Goal: Task Accomplishment & Management: Use online tool/utility

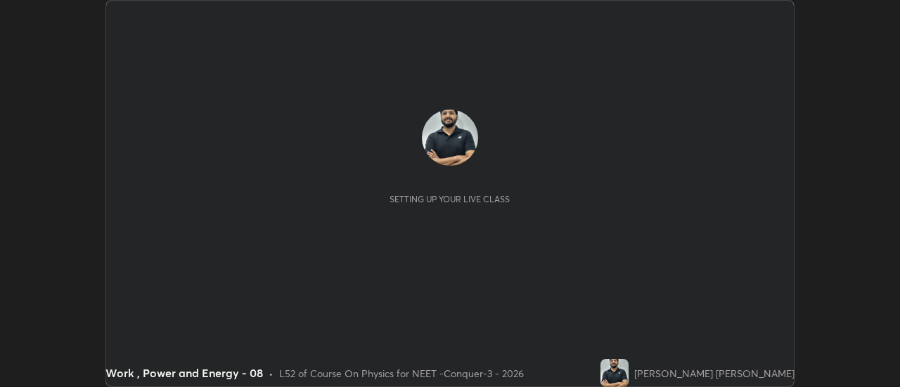
scroll to position [387, 900]
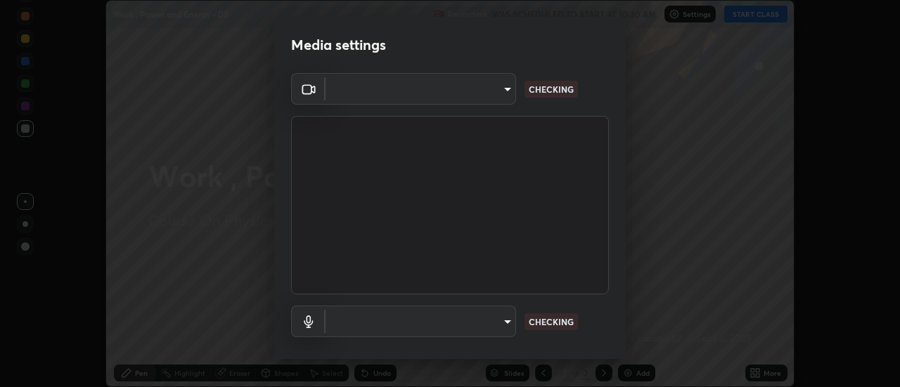
click at [484, 101] on body "Erase all Work , Power and Energy - 08 Recording WAS SCHEDULED TO START AT 10:3…" at bounding box center [450, 193] width 900 height 387
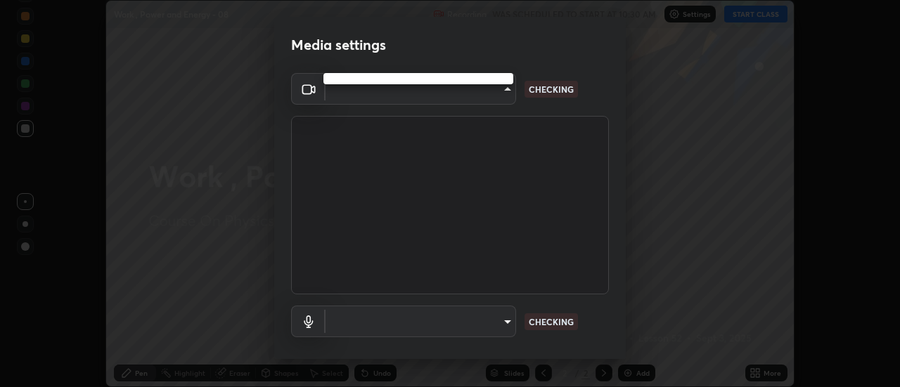
click at [482, 101] on div at bounding box center [450, 193] width 900 height 387
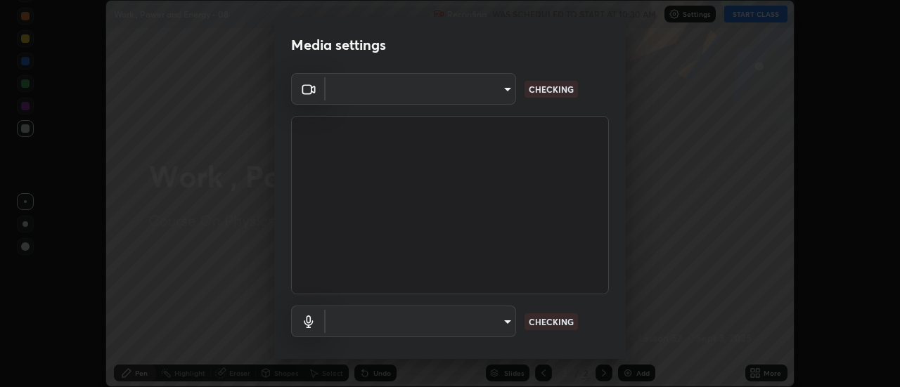
type input "abd1dd8f698bdb7170c938d45ed7c5a449073cf79ef4f8923fa8d1de0ad96843"
type input "a8a5a171c24800b48f3f78118fe5f2b2d48ca2aa2d62c989cd4de23f99d06a7d"
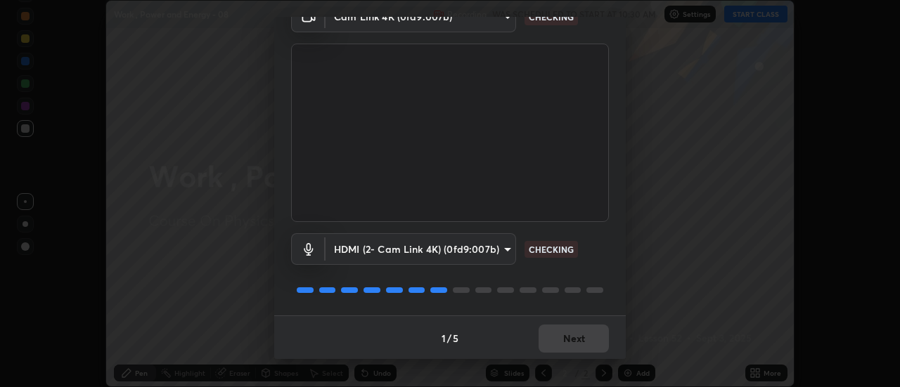
scroll to position [74, 0]
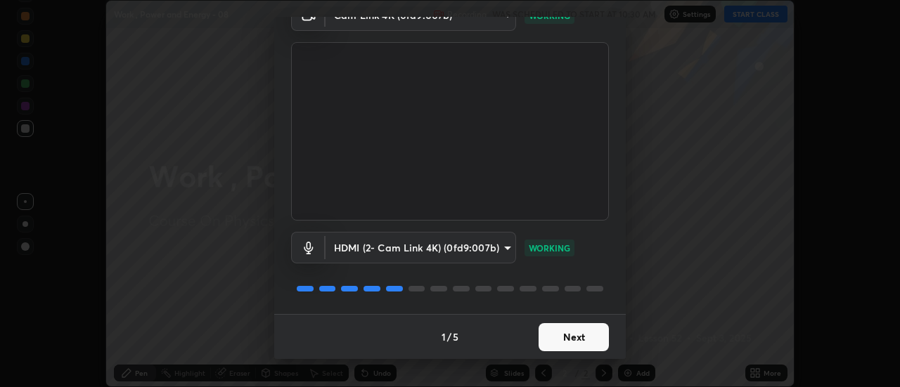
click at [572, 340] on button "Next" at bounding box center [574, 337] width 70 height 28
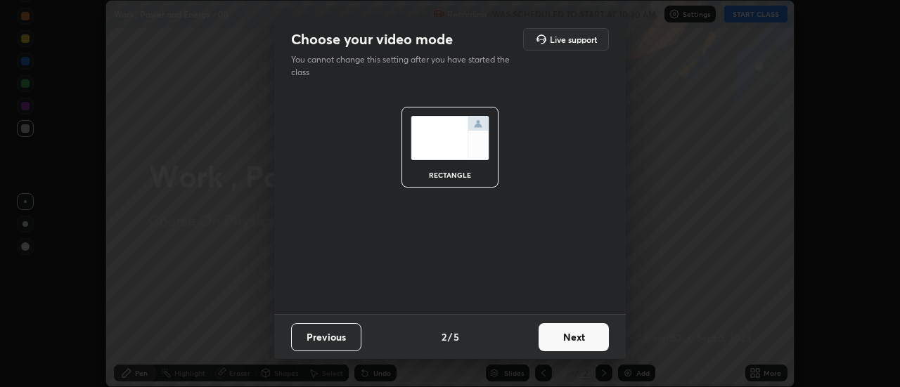
scroll to position [0, 0]
click at [584, 338] on button "Next" at bounding box center [574, 337] width 70 height 28
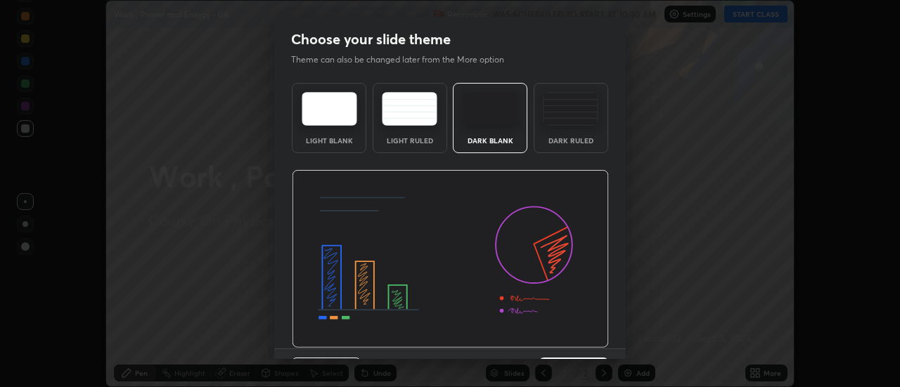
click at [596, 340] on img at bounding box center [450, 259] width 317 height 179
click at [603, 340] on img at bounding box center [450, 259] width 317 height 179
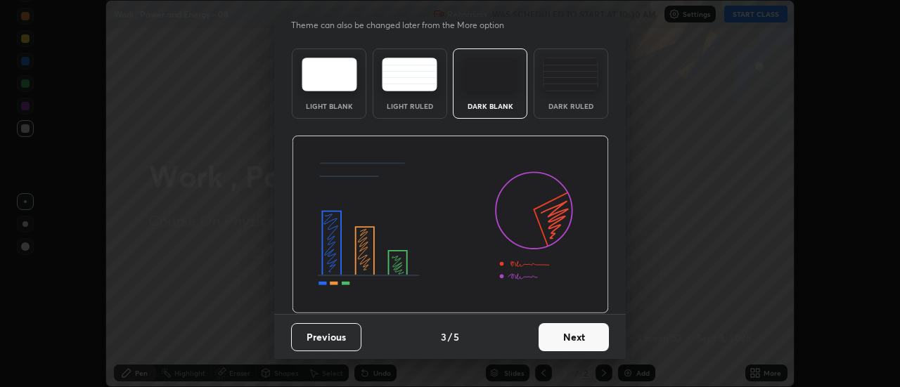
click at [579, 336] on button "Next" at bounding box center [574, 337] width 70 height 28
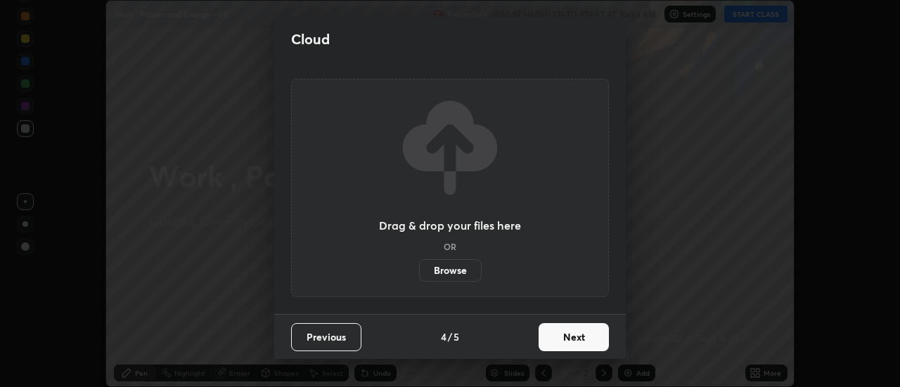
click at [606, 333] on button "Next" at bounding box center [574, 337] width 70 height 28
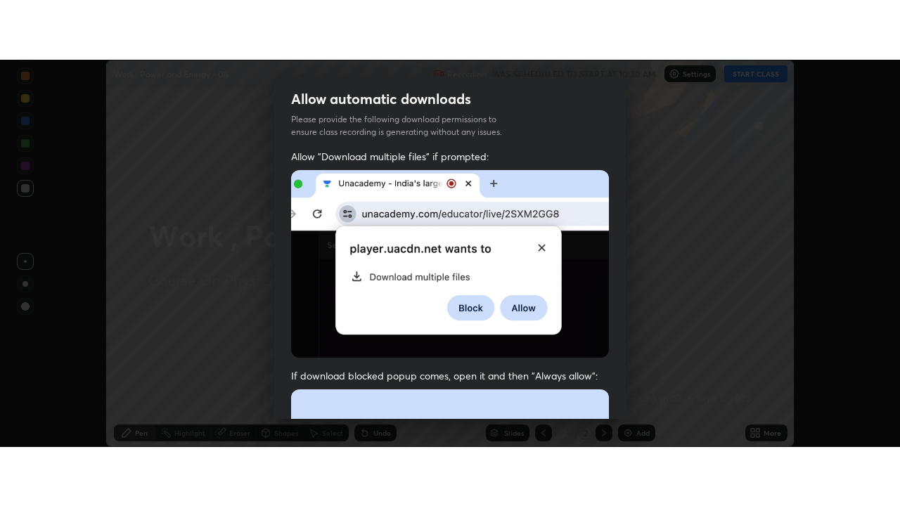
scroll to position [361, 0]
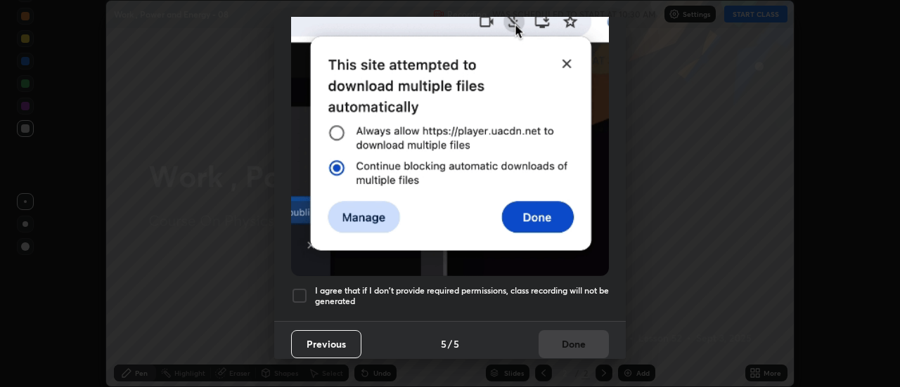
click at [308, 288] on div "I agree that if I don't provide required permissions, class recording will not …" at bounding box center [450, 296] width 318 height 17
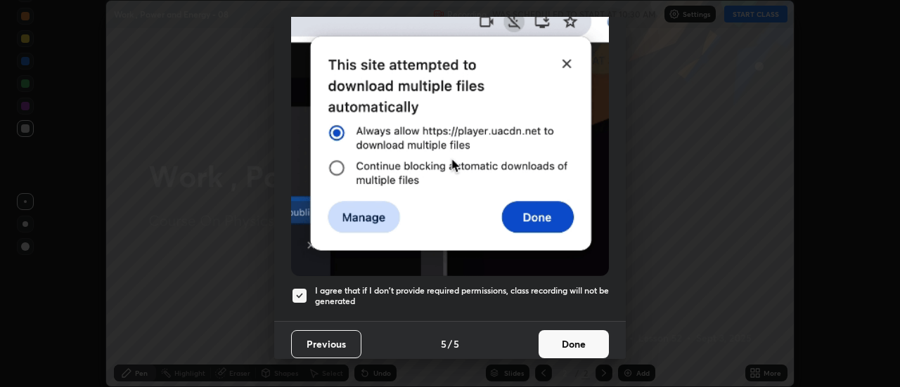
click at [561, 337] on button "Done" at bounding box center [574, 344] width 70 height 28
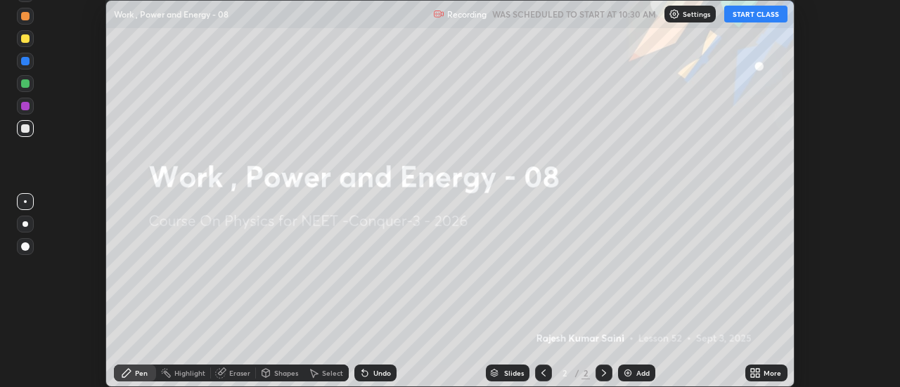
click at [747, 371] on div "More" at bounding box center [766, 373] width 42 height 17
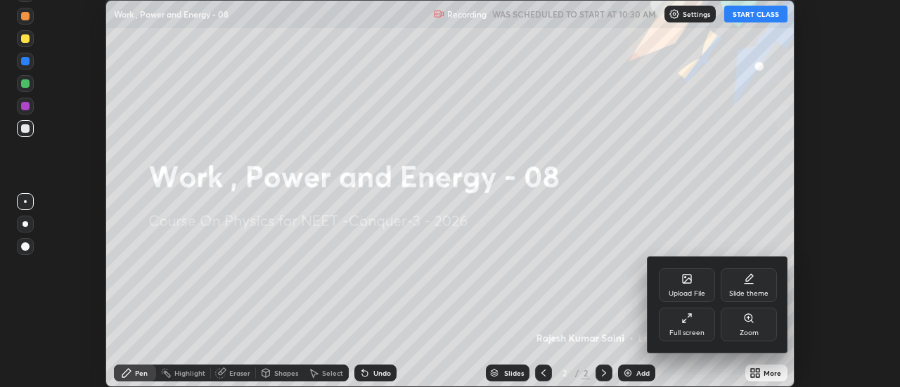
click at [697, 334] on div "Full screen" at bounding box center [686, 333] width 35 height 7
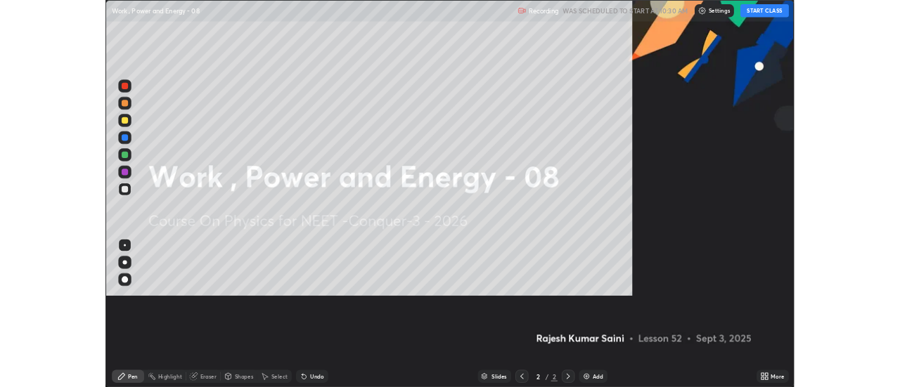
scroll to position [506, 900]
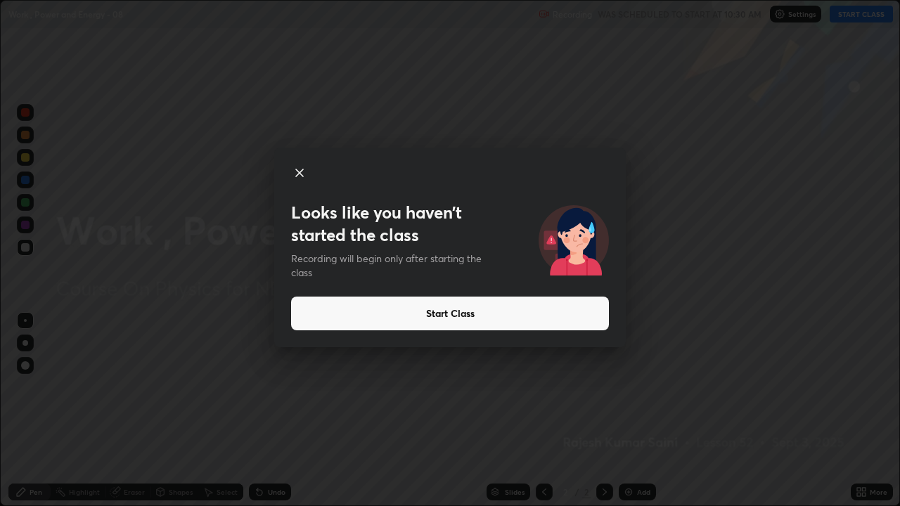
click at [310, 318] on button "Start Class" at bounding box center [450, 314] width 318 height 34
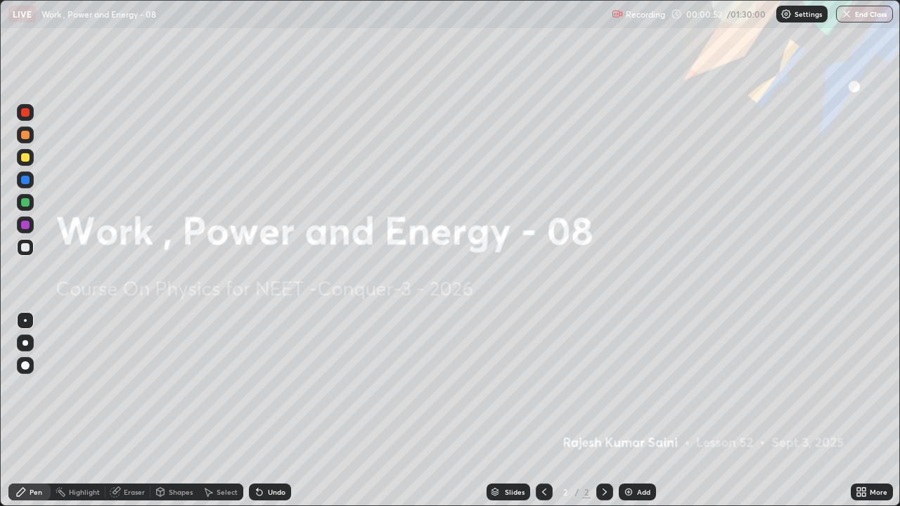
click at [643, 387] on div "Add" at bounding box center [643, 492] width 13 height 7
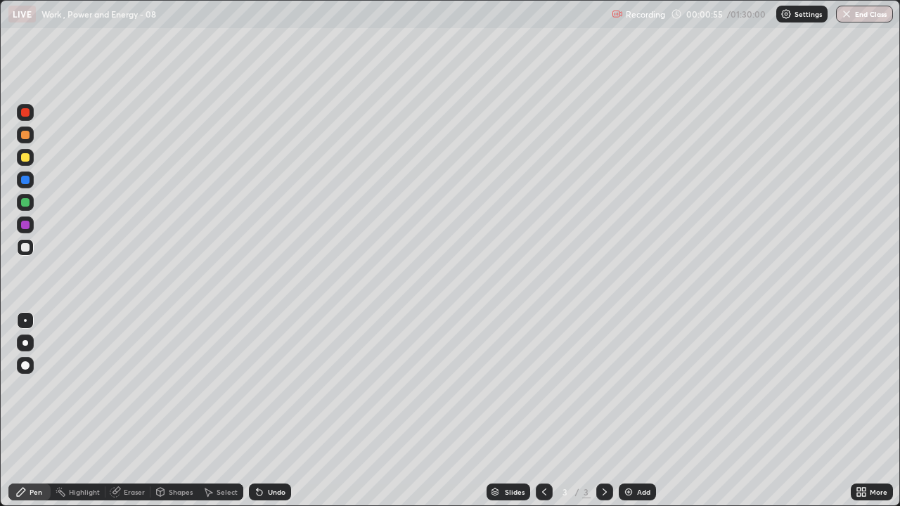
click at [27, 115] on div at bounding box center [25, 112] width 8 height 8
click at [27, 344] on div at bounding box center [25, 343] width 6 height 6
click at [171, 387] on div "Shapes" at bounding box center [181, 492] width 24 height 7
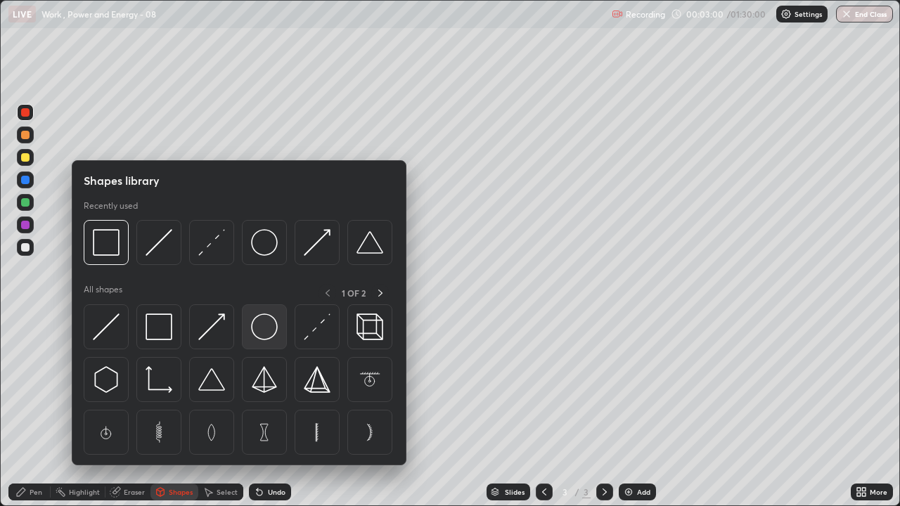
click at [264, 330] on img at bounding box center [264, 327] width 27 height 27
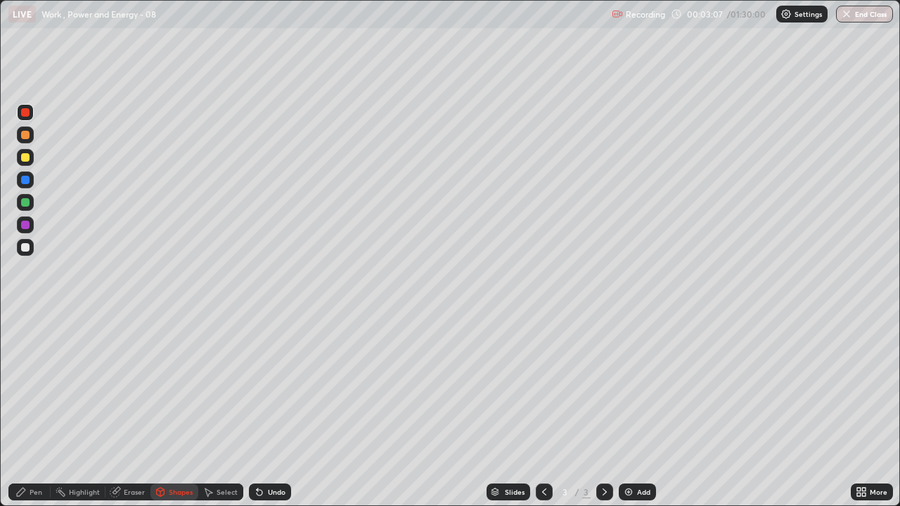
click at [221, 387] on div "Select" at bounding box center [227, 492] width 21 height 7
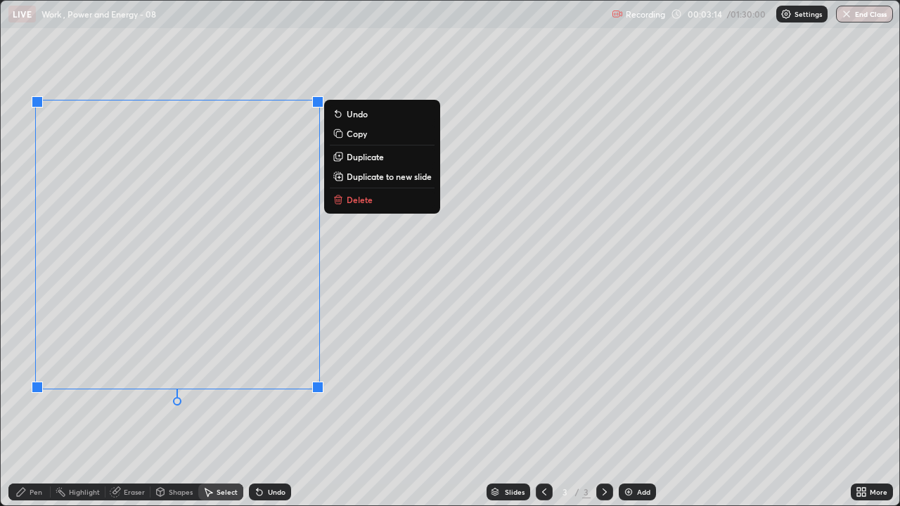
click at [154, 387] on div "0 ° Undo Copy Duplicate Duplicate to new slide Delete" at bounding box center [450, 253] width 899 height 505
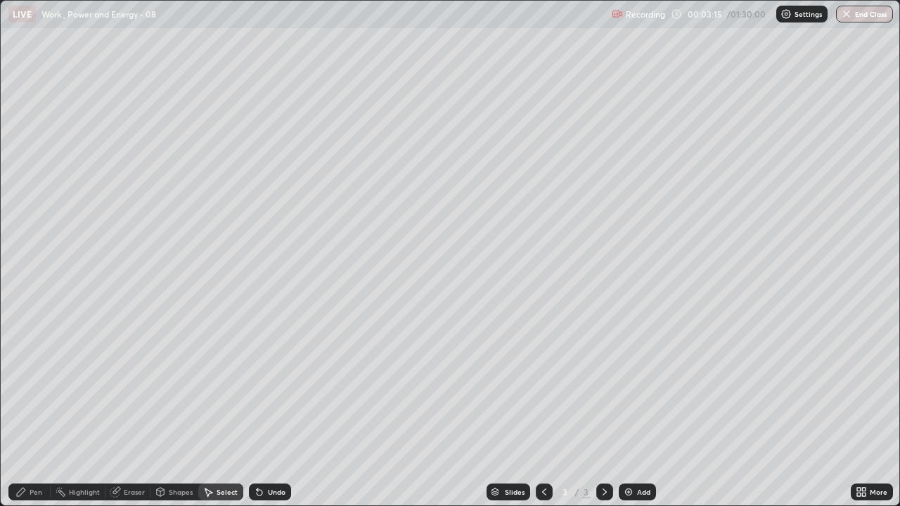
click at [168, 387] on div "Shapes" at bounding box center [174, 492] width 48 height 17
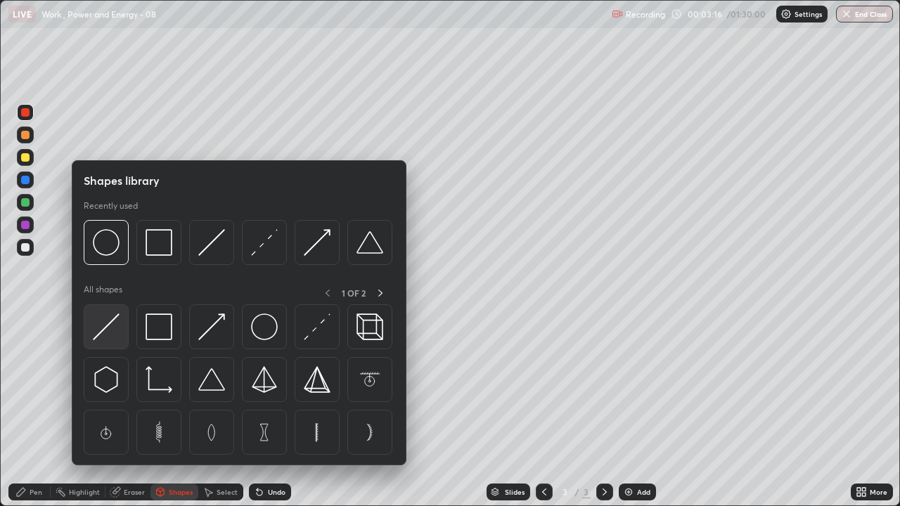
click at [110, 324] on img at bounding box center [106, 327] width 27 height 27
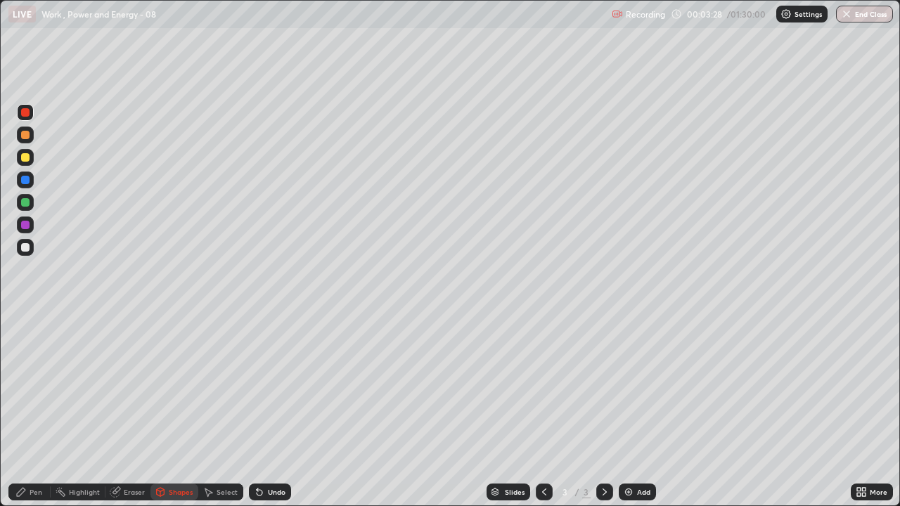
click at [167, 387] on div "Shapes" at bounding box center [174, 492] width 48 height 17
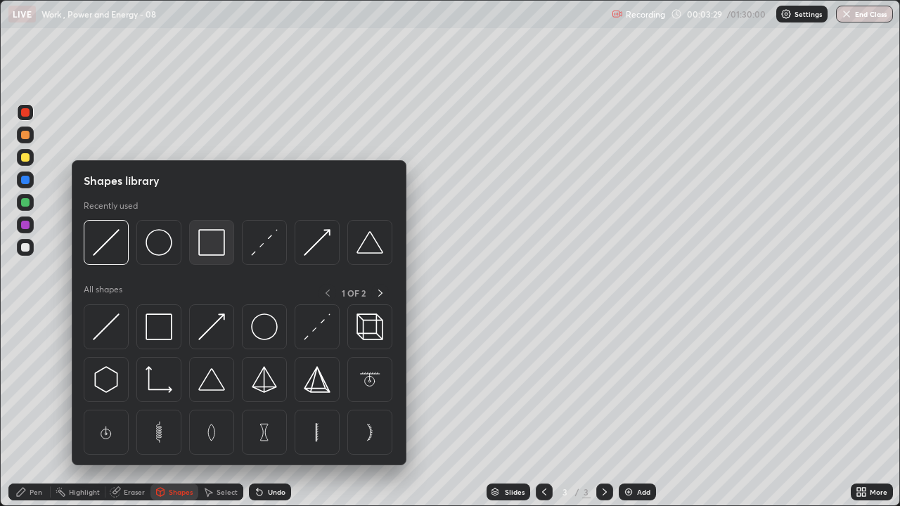
click at [200, 249] on img at bounding box center [211, 242] width 27 height 27
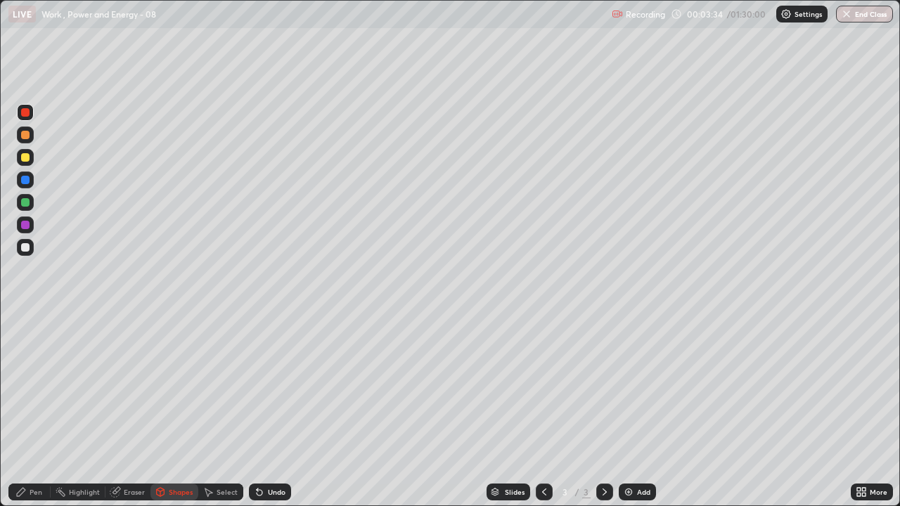
click at [29, 387] on div "Pen" at bounding box center [29, 492] width 42 height 17
click at [26, 247] on div at bounding box center [25, 247] width 8 height 8
click at [25, 158] on div at bounding box center [25, 157] width 8 height 8
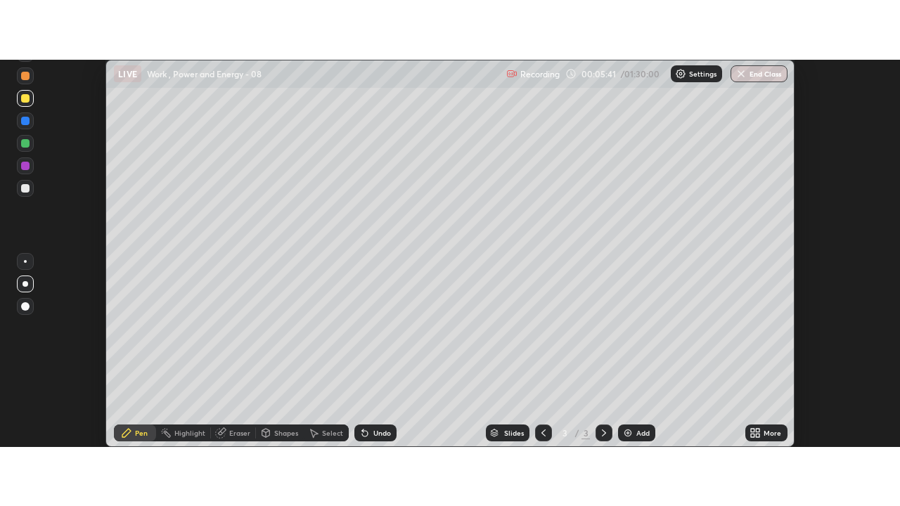
scroll to position [69919, 69406]
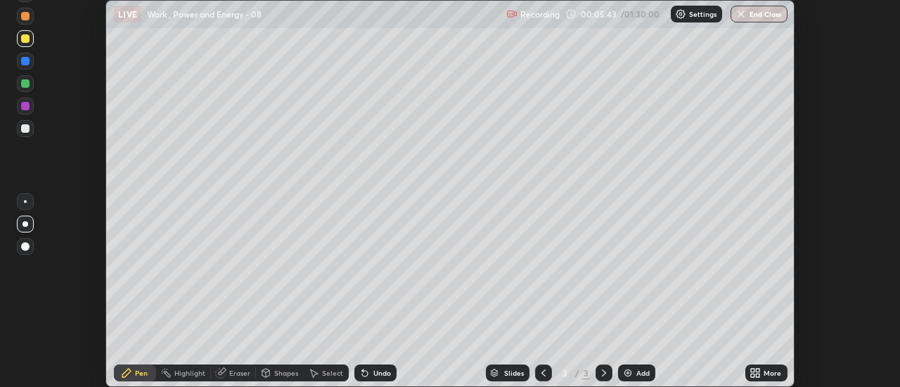
click at [753, 371] on icon at bounding box center [753, 371] width 4 height 4
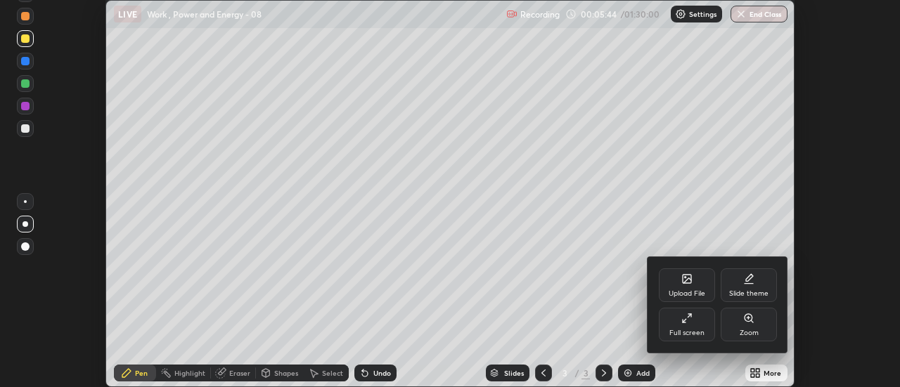
click at [685, 320] on icon at bounding box center [685, 321] width 4 height 4
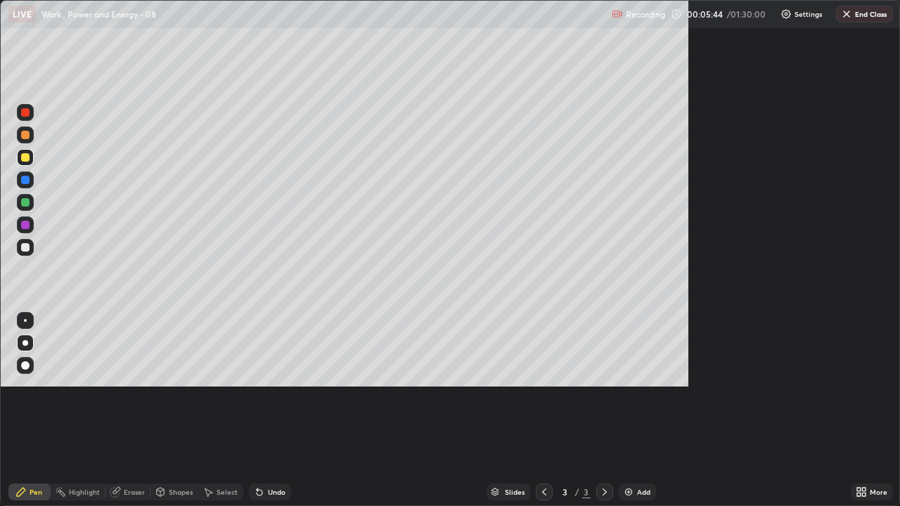
scroll to position [506, 900]
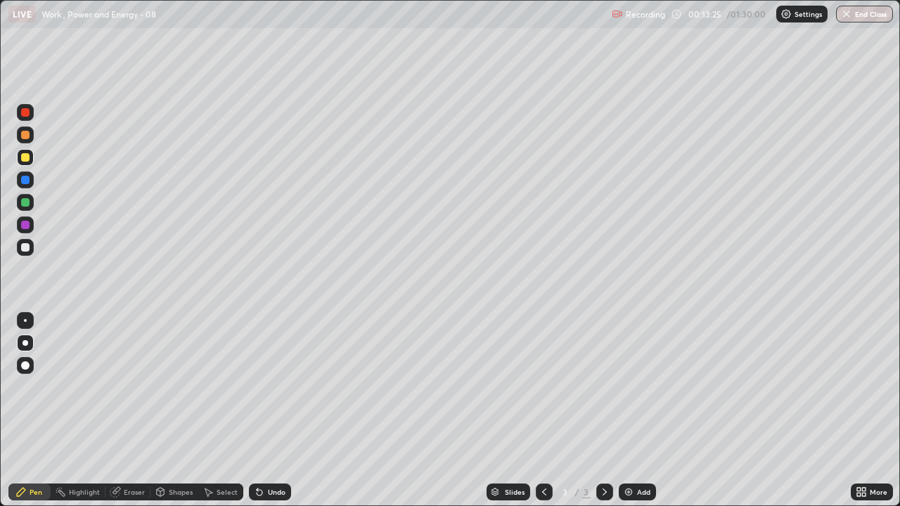
click at [636, 387] on div "Add" at bounding box center [637, 492] width 37 height 17
click at [29, 155] on div at bounding box center [25, 157] width 8 height 8
click at [603, 387] on icon at bounding box center [604, 492] width 11 height 11
click at [540, 387] on icon at bounding box center [544, 492] width 11 height 11
click at [603, 387] on icon at bounding box center [604, 492] width 11 height 11
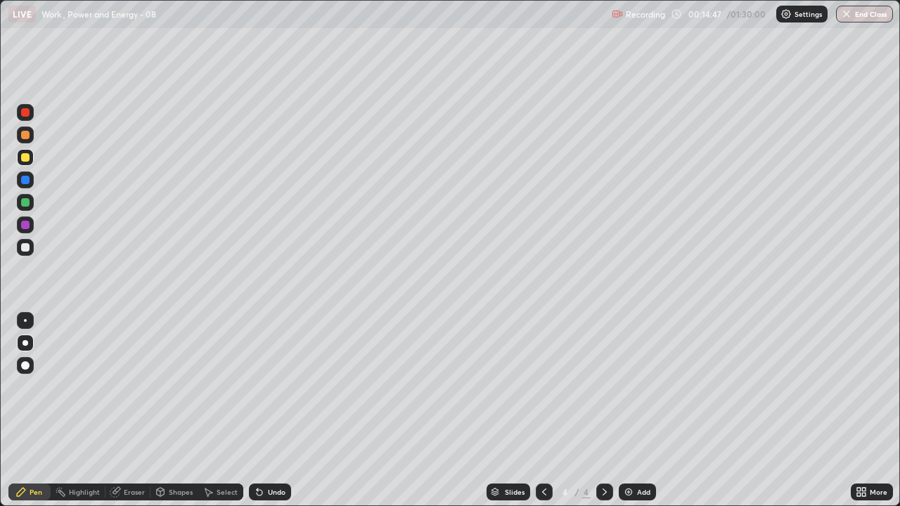
click at [539, 387] on icon at bounding box center [544, 492] width 11 height 11
click at [600, 387] on icon at bounding box center [604, 492] width 11 height 11
click at [543, 387] on icon at bounding box center [544, 492] width 11 height 11
click at [601, 387] on icon at bounding box center [604, 492] width 11 height 11
click at [22, 224] on div at bounding box center [25, 225] width 8 height 8
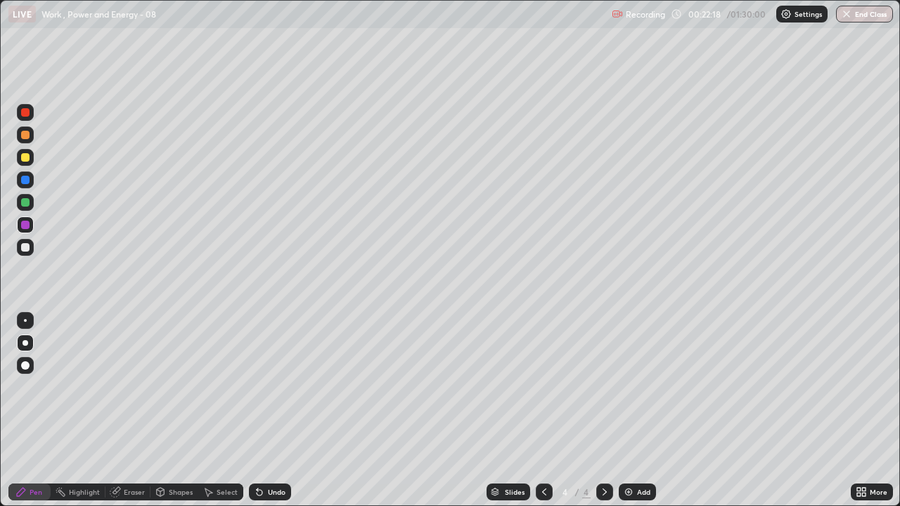
click at [22, 203] on div at bounding box center [25, 202] width 8 height 8
click at [642, 387] on div "Add" at bounding box center [643, 492] width 13 height 7
click at [27, 112] on div at bounding box center [25, 112] width 8 height 8
click at [29, 161] on div at bounding box center [25, 157] width 17 height 17
click at [25, 117] on div at bounding box center [25, 112] width 17 height 17
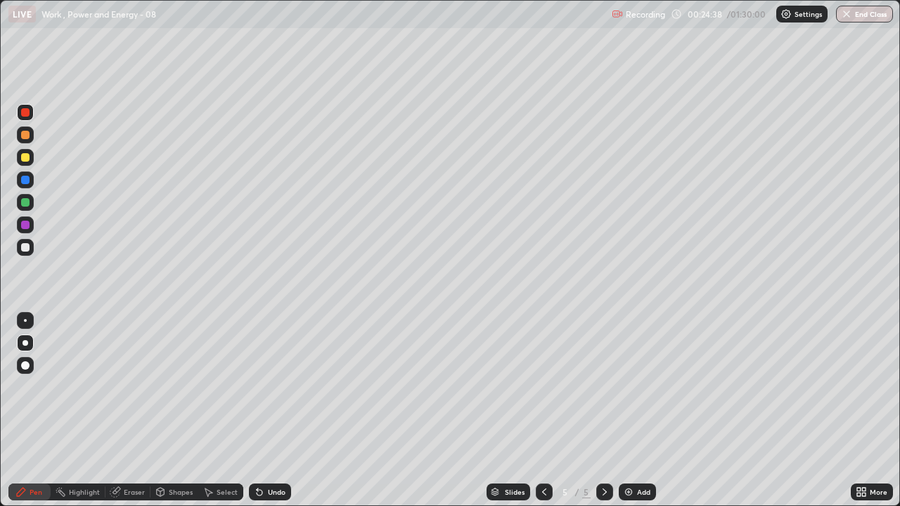
click at [25, 248] on div at bounding box center [25, 247] width 8 height 8
click at [543, 387] on icon at bounding box center [544, 492] width 11 height 11
click at [603, 387] on icon at bounding box center [604, 492] width 11 height 11
click at [543, 387] on icon at bounding box center [544, 492] width 11 height 11
click at [544, 387] on icon at bounding box center [544, 492] width 11 height 11
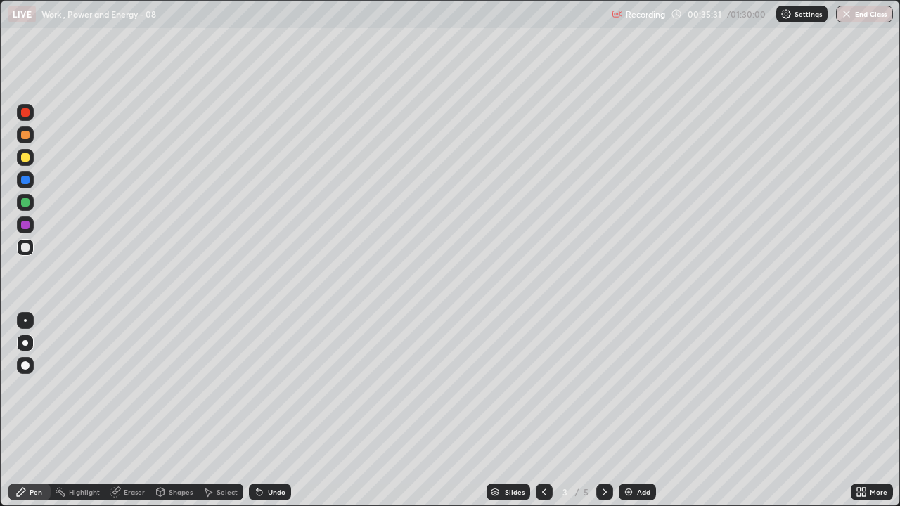
click at [601, 387] on icon at bounding box center [604, 492] width 11 height 11
click at [543, 387] on icon at bounding box center [544, 492] width 11 height 11
click at [601, 387] on icon at bounding box center [604, 492] width 11 height 11
click at [609, 387] on div at bounding box center [604, 492] width 17 height 17
click at [223, 387] on div "Select" at bounding box center [227, 492] width 21 height 7
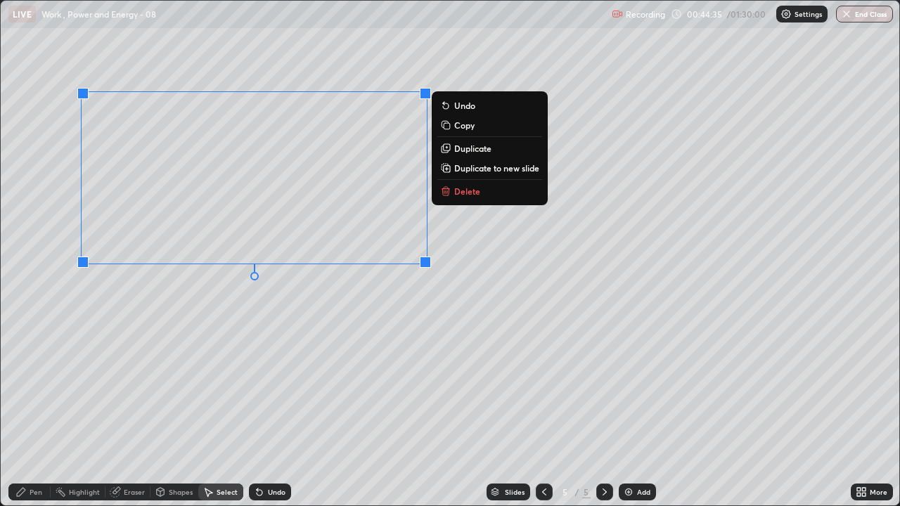
click at [468, 193] on p "Delete" at bounding box center [467, 191] width 26 height 11
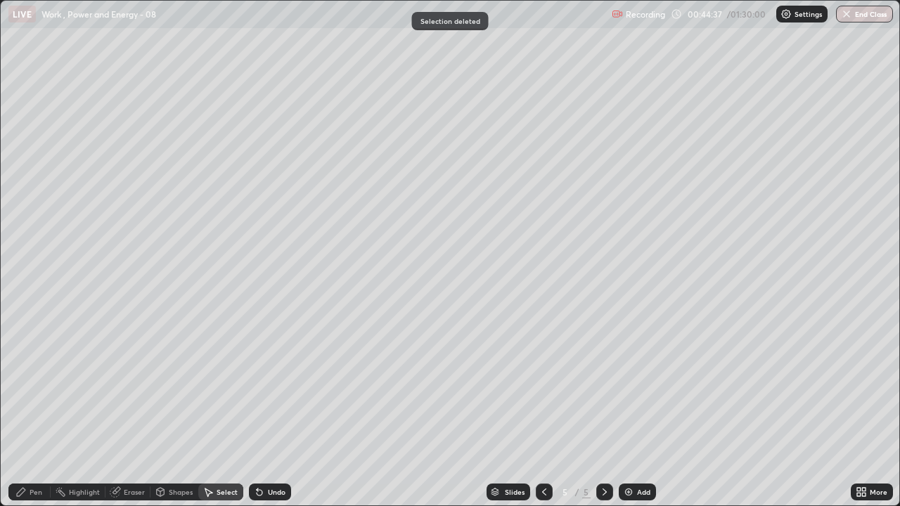
click at [467, 323] on div "0 ° Undo Copy Duplicate Duplicate to new slide Delete" at bounding box center [450, 253] width 899 height 505
click at [665, 122] on div "0 ° Undo Copy Duplicate Duplicate to new slide Delete" at bounding box center [450, 253] width 899 height 505
click at [41, 387] on div "Pen" at bounding box center [36, 492] width 13 height 7
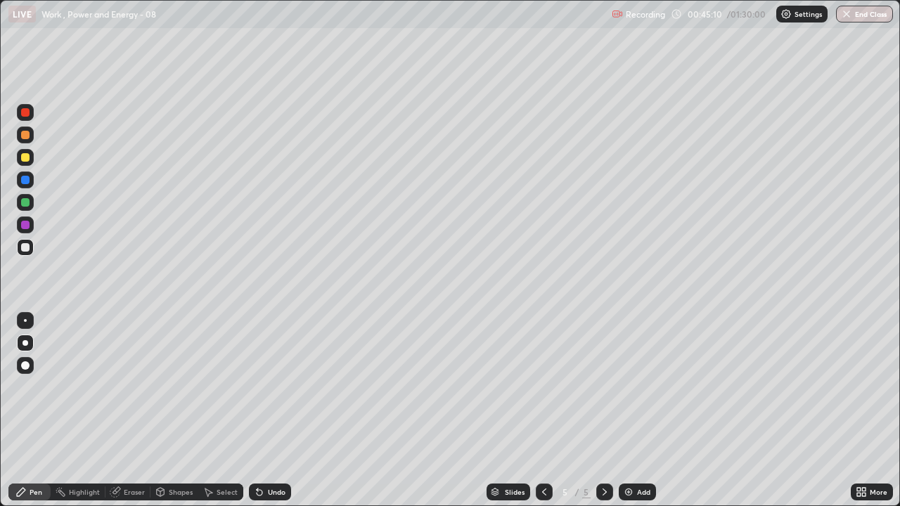
click at [27, 115] on div at bounding box center [25, 112] width 8 height 8
click at [0, 217] on div "Setting up your live class" at bounding box center [450, 253] width 900 height 506
click at [22, 250] on div at bounding box center [25, 247] width 8 height 8
click at [131, 387] on div "Eraser" at bounding box center [134, 492] width 21 height 7
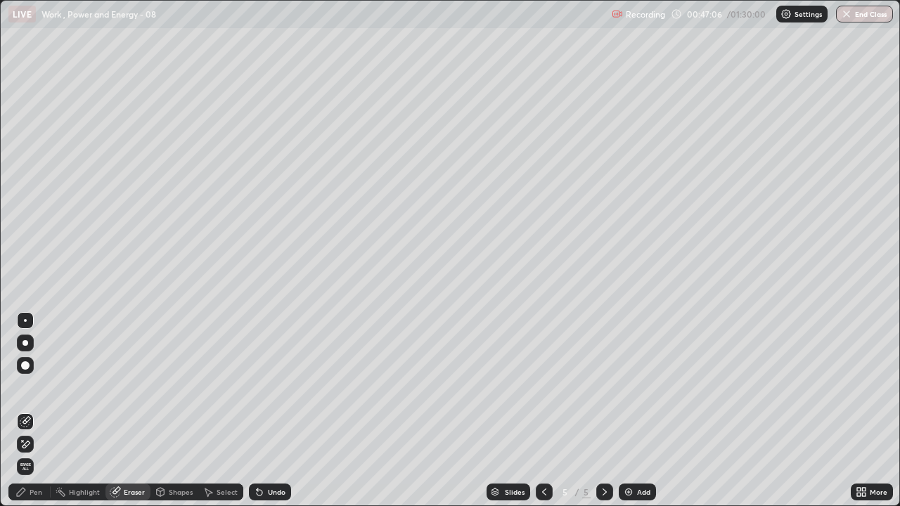
click at [30, 387] on div "Pen" at bounding box center [36, 492] width 13 height 7
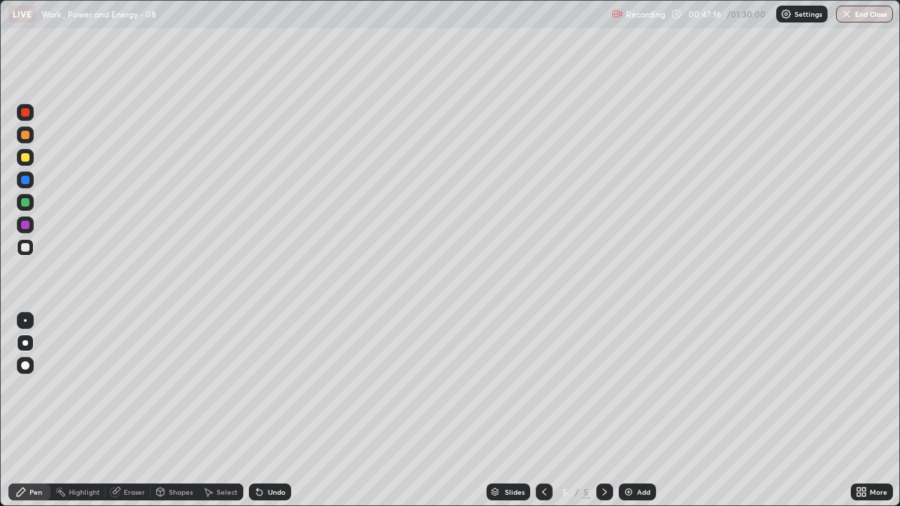
click at [18, 200] on div at bounding box center [25, 202] width 17 height 17
click at [633, 387] on div "Add" at bounding box center [637, 492] width 37 height 17
click at [541, 387] on icon at bounding box center [544, 492] width 11 height 11
click at [542, 387] on icon at bounding box center [544, 492] width 4 height 7
click at [603, 387] on icon at bounding box center [604, 492] width 11 height 11
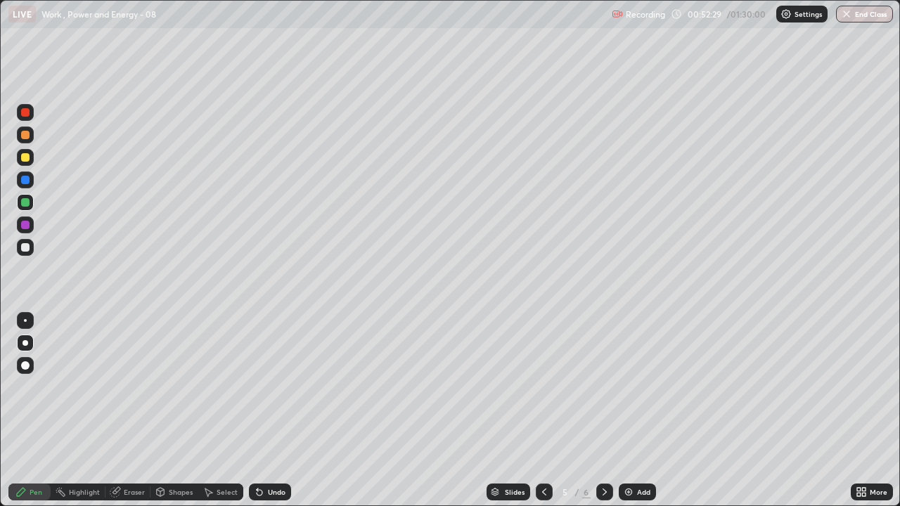
click at [542, 387] on icon at bounding box center [544, 492] width 11 height 11
click at [543, 387] on icon at bounding box center [544, 492] width 4 height 7
click at [603, 387] on icon at bounding box center [605, 492] width 4 height 7
click at [602, 387] on icon at bounding box center [604, 492] width 11 height 11
click at [603, 387] on icon at bounding box center [605, 492] width 4 height 7
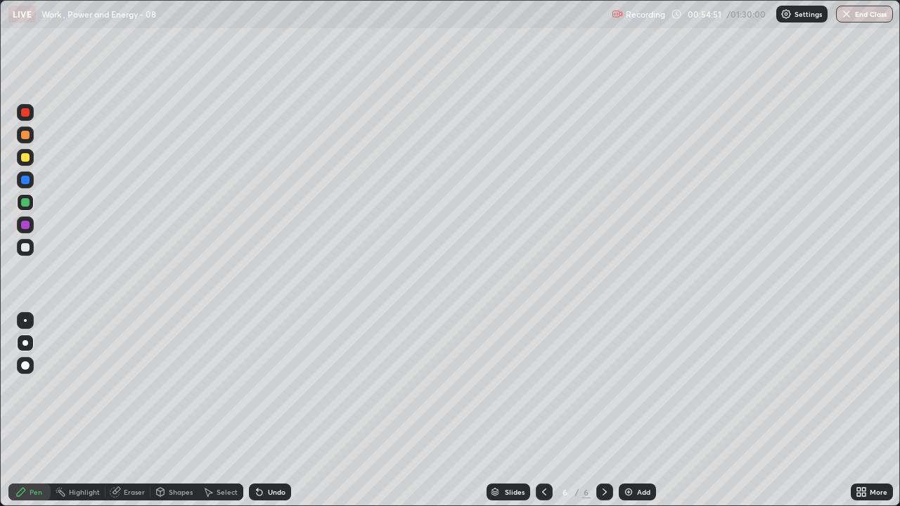
click at [603, 387] on icon at bounding box center [605, 492] width 4 height 7
click at [544, 387] on icon at bounding box center [544, 492] width 11 height 11
click at [543, 387] on icon at bounding box center [544, 492] width 11 height 11
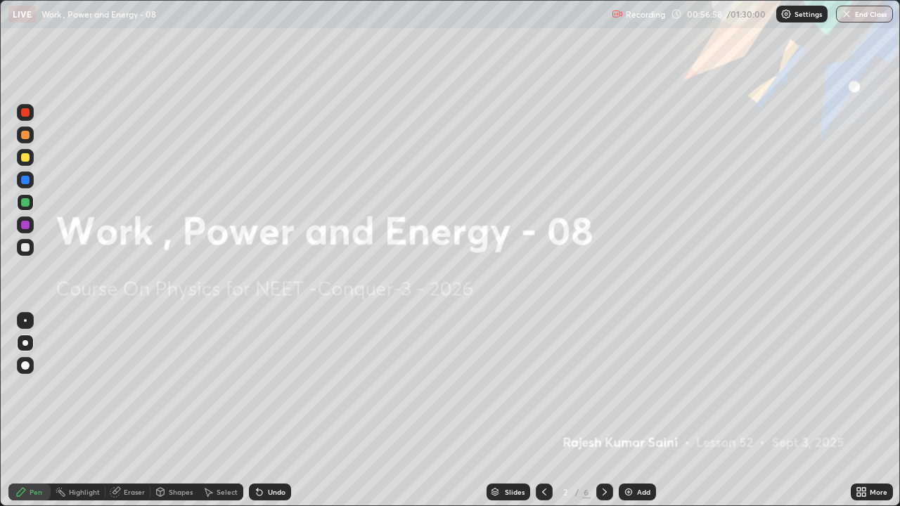
click at [601, 387] on icon at bounding box center [604, 492] width 11 height 11
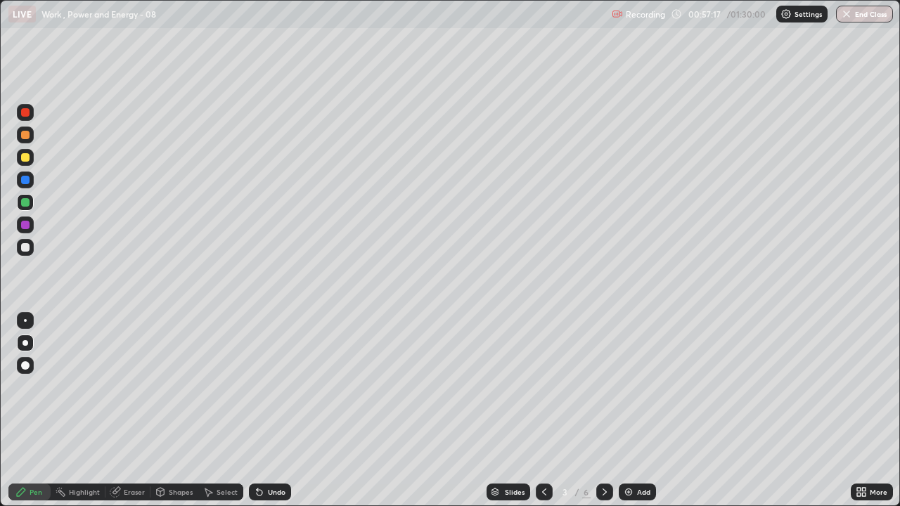
click at [603, 387] on icon at bounding box center [604, 492] width 11 height 11
click at [603, 387] on icon at bounding box center [605, 492] width 4 height 7
click at [601, 387] on icon at bounding box center [604, 492] width 11 height 11
click at [605, 387] on icon at bounding box center [605, 492] width 4 height 7
click at [549, 387] on div at bounding box center [544, 492] width 17 height 17
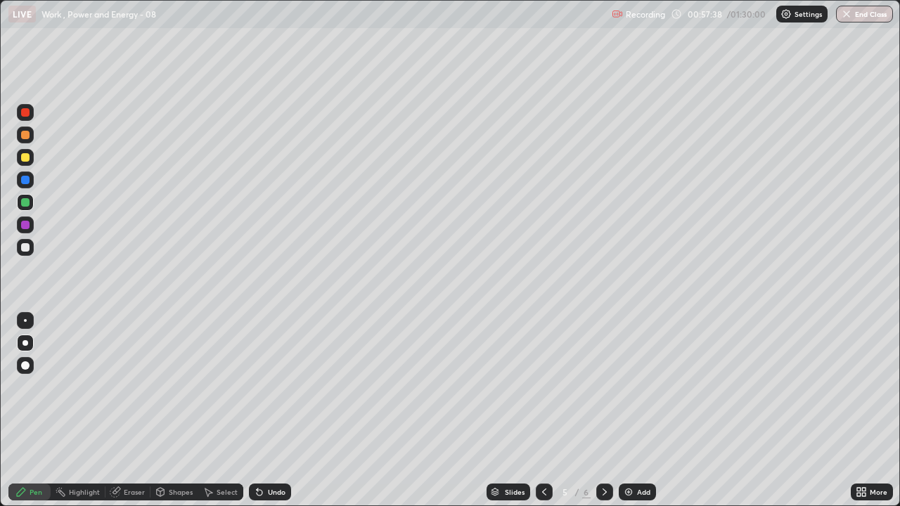
click at [544, 387] on icon at bounding box center [544, 492] width 11 height 11
click at [542, 387] on icon at bounding box center [544, 492] width 4 height 7
click at [541, 387] on icon at bounding box center [544, 492] width 11 height 11
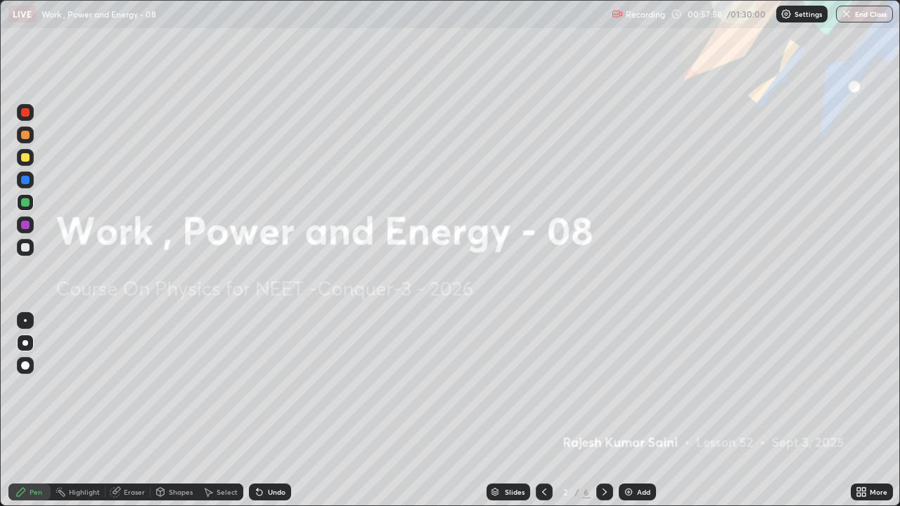
click at [599, 387] on icon at bounding box center [604, 492] width 11 height 11
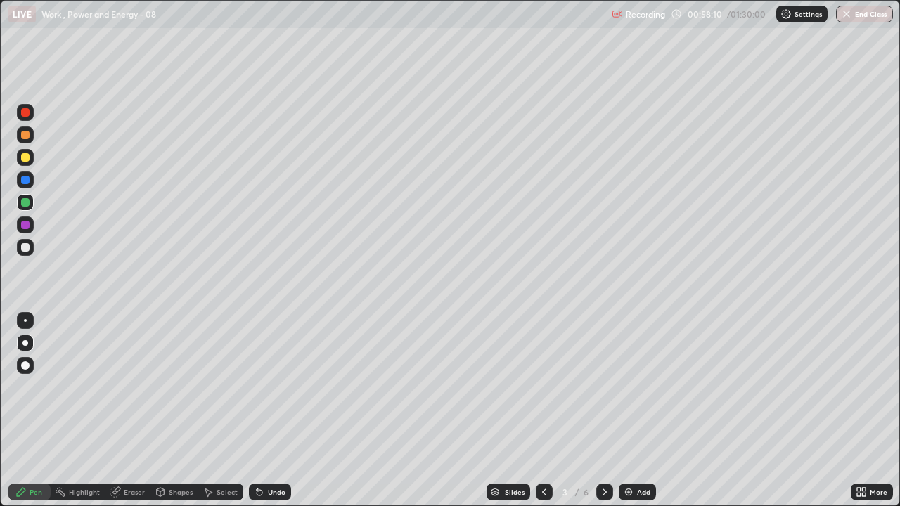
click at [603, 387] on icon at bounding box center [605, 492] width 4 height 7
click at [603, 387] on icon at bounding box center [604, 492] width 11 height 11
click at [543, 387] on icon at bounding box center [544, 492] width 11 height 11
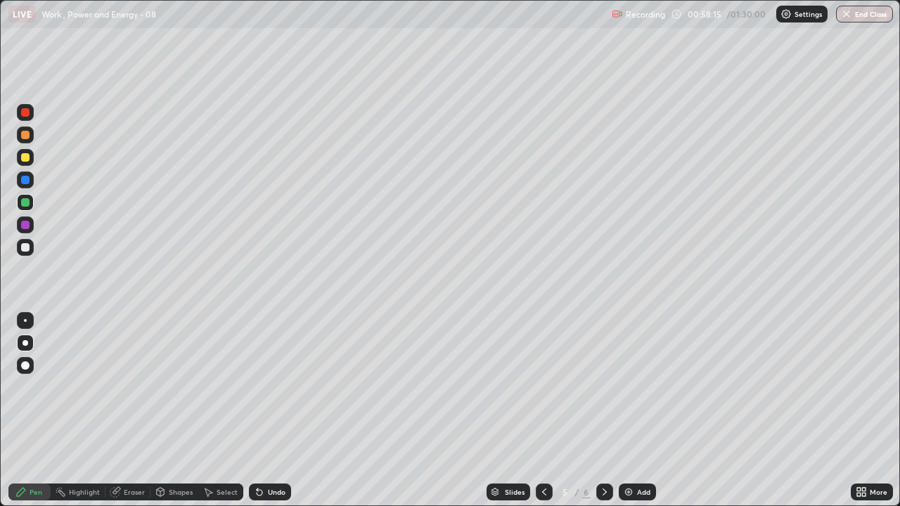
click at [603, 387] on icon at bounding box center [605, 492] width 4 height 7
click at [543, 387] on icon at bounding box center [544, 492] width 11 height 11
click at [526, 387] on div "Slides" at bounding box center [509, 492] width 44 height 17
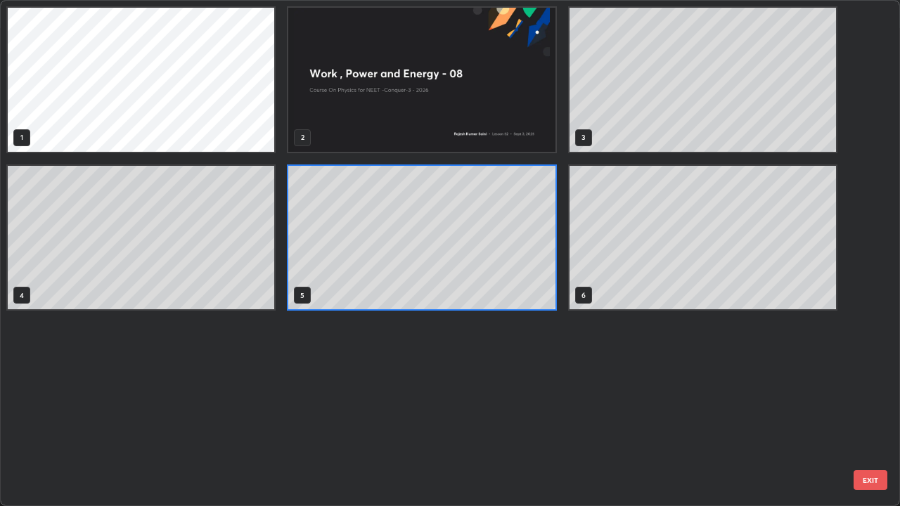
scroll to position [501, 891]
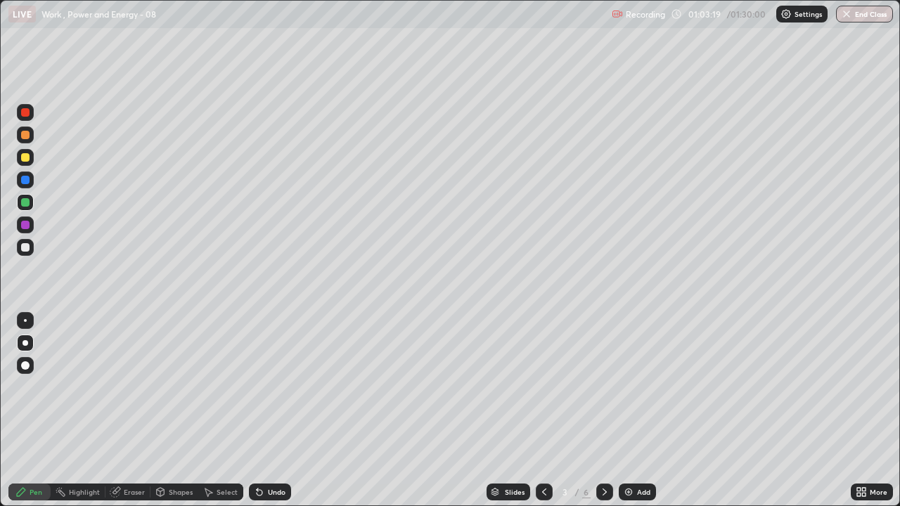
click at [26, 221] on div at bounding box center [25, 225] width 8 height 8
click at [598, 387] on div at bounding box center [604, 492] width 17 height 17
click at [596, 387] on div at bounding box center [604, 492] width 17 height 28
click at [603, 387] on icon at bounding box center [604, 492] width 11 height 11
click at [226, 387] on div "Select" at bounding box center [227, 492] width 21 height 7
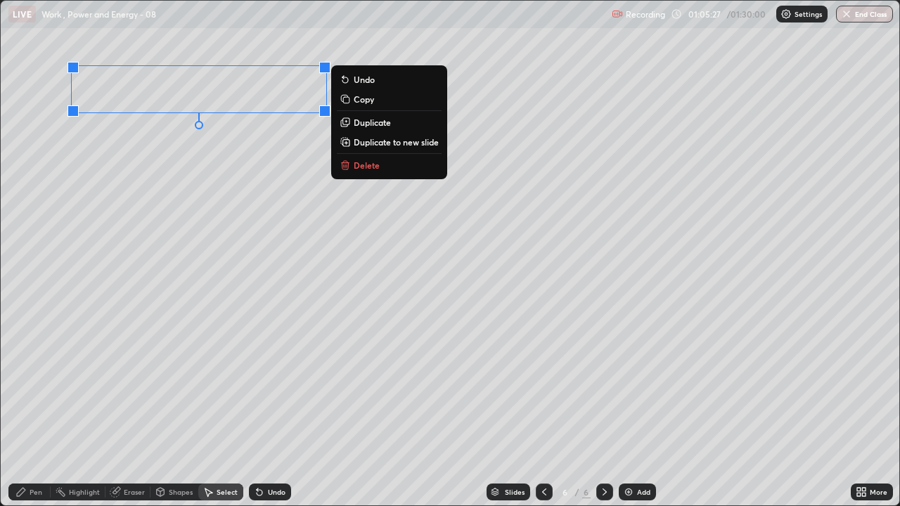
click at [367, 169] on p "Delete" at bounding box center [367, 165] width 26 height 11
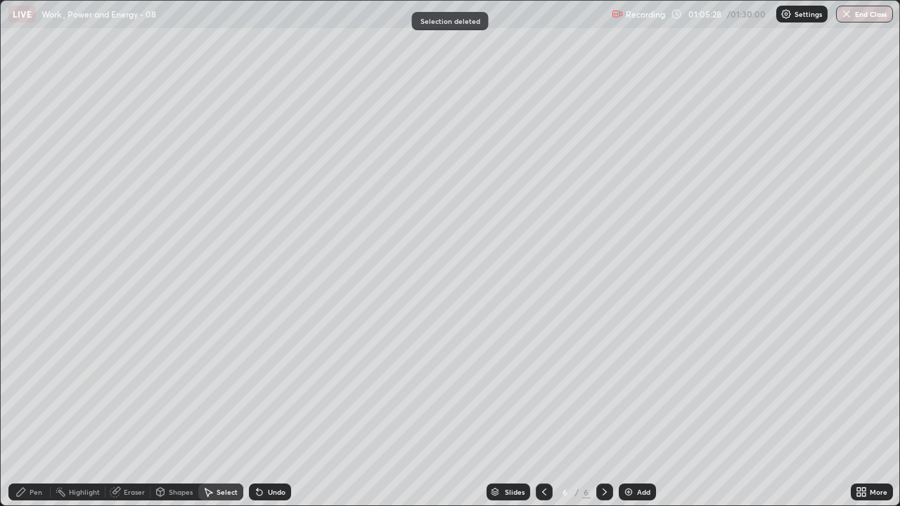
click at [32, 387] on div "Pen" at bounding box center [36, 492] width 13 height 7
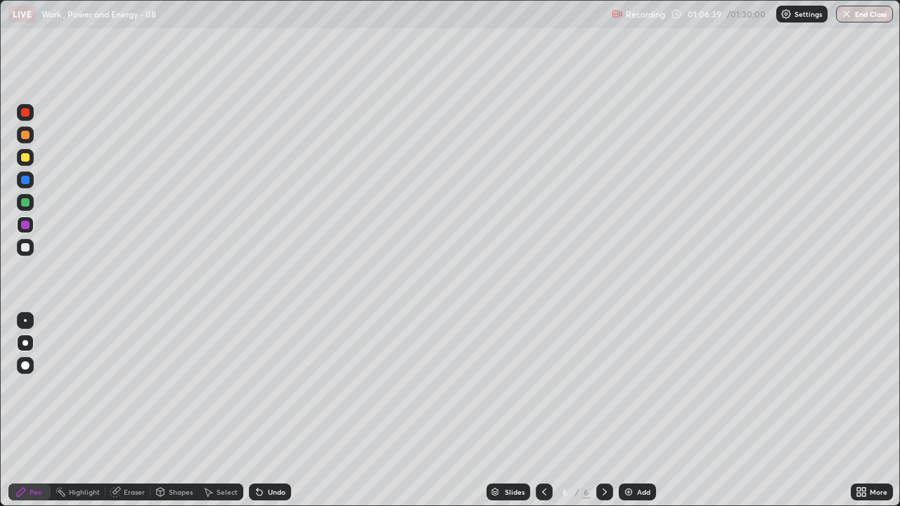
click at [25, 160] on div at bounding box center [25, 157] width 8 height 8
click at [27, 247] on div at bounding box center [25, 247] width 8 height 8
click at [269, 387] on div "Undo" at bounding box center [277, 492] width 18 height 7
click at [629, 387] on img at bounding box center [628, 492] width 11 height 11
click at [26, 112] on div at bounding box center [25, 112] width 8 height 8
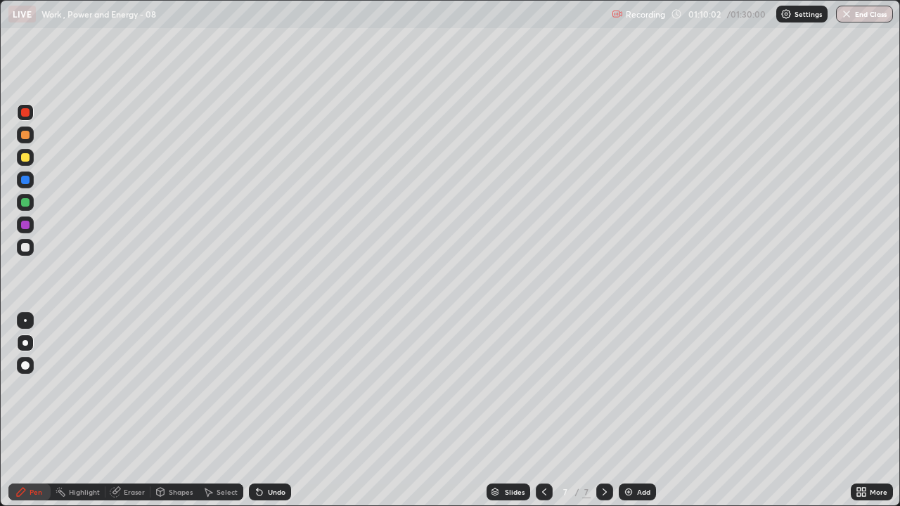
click at [25, 116] on div at bounding box center [25, 112] width 8 height 8
click at [263, 387] on div "Undo" at bounding box center [270, 492] width 42 height 17
click at [18, 226] on div at bounding box center [25, 225] width 17 height 17
click at [132, 387] on div "Eraser" at bounding box center [134, 492] width 21 height 7
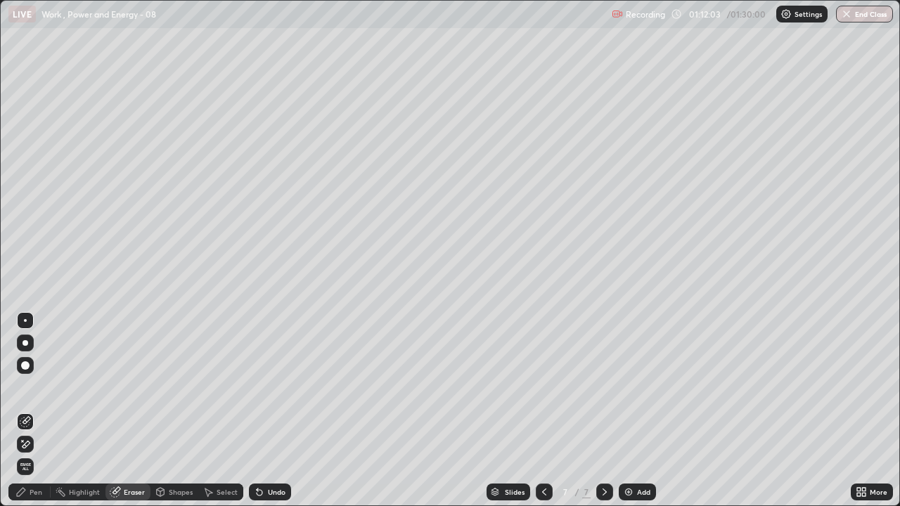
click at [36, 387] on div "Pen" at bounding box center [36, 492] width 13 height 7
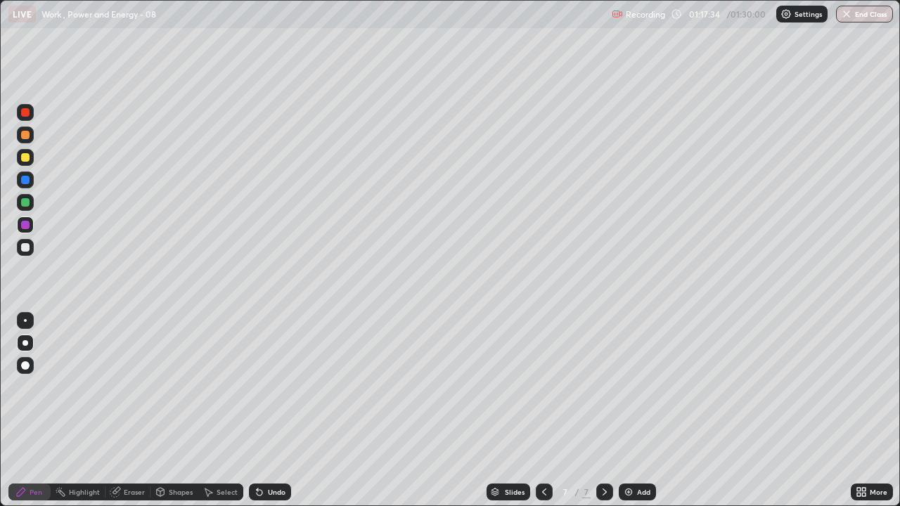
click at [624, 387] on img at bounding box center [628, 492] width 11 height 11
click at [30, 184] on div at bounding box center [25, 180] width 17 height 17
click at [852, 14] on button "End Class" at bounding box center [864, 14] width 57 height 17
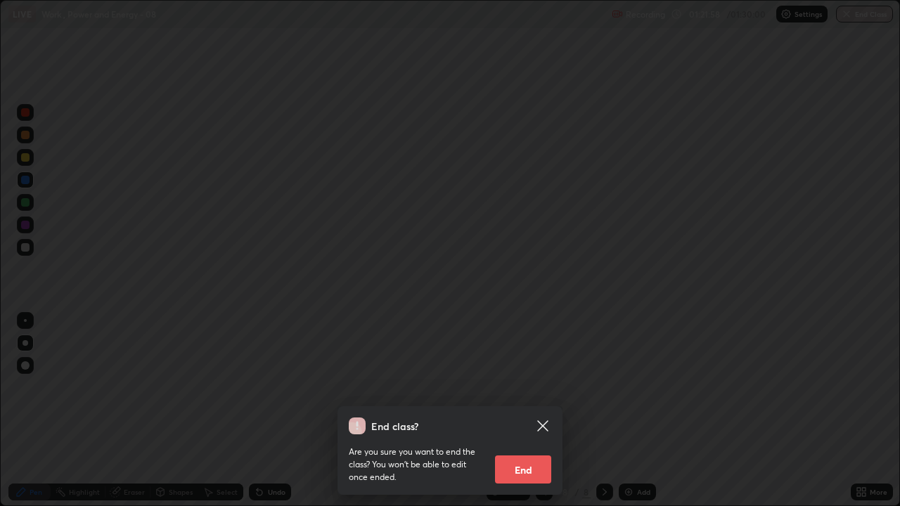
click at [522, 387] on button "End" at bounding box center [523, 470] width 56 height 28
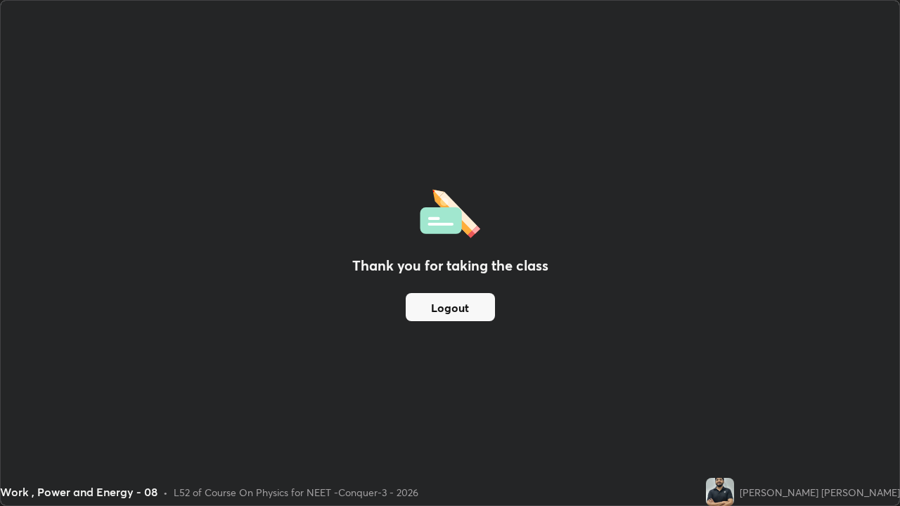
click at [458, 307] on button "Logout" at bounding box center [450, 307] width 89 height 28
